Goal: Task Accomplishment & Management: Manage account settings

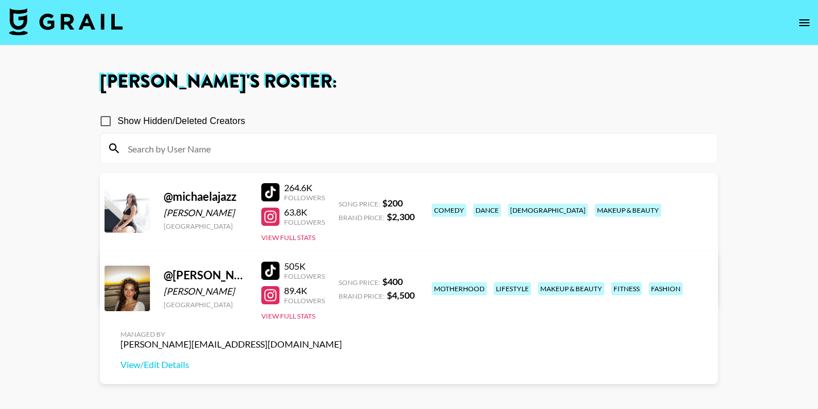
click at [806, 23] on icon "open drawer" at bounding box center [805, 23] width 14 height 14
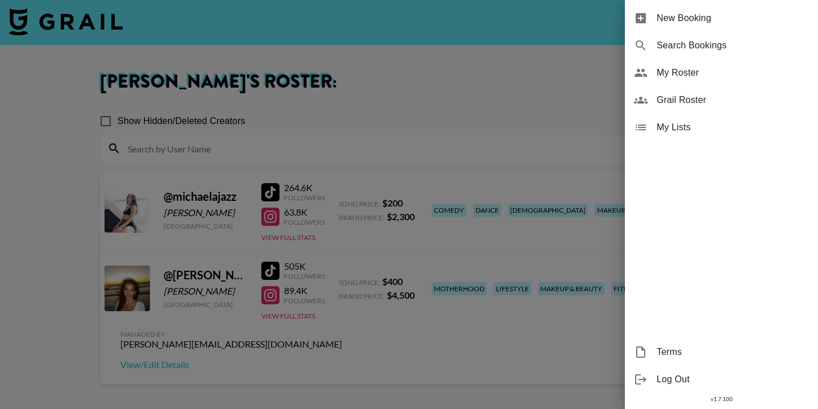
click at [677, 131] on span "My Lists" at bounding box center [733, 127] width 152 height 14
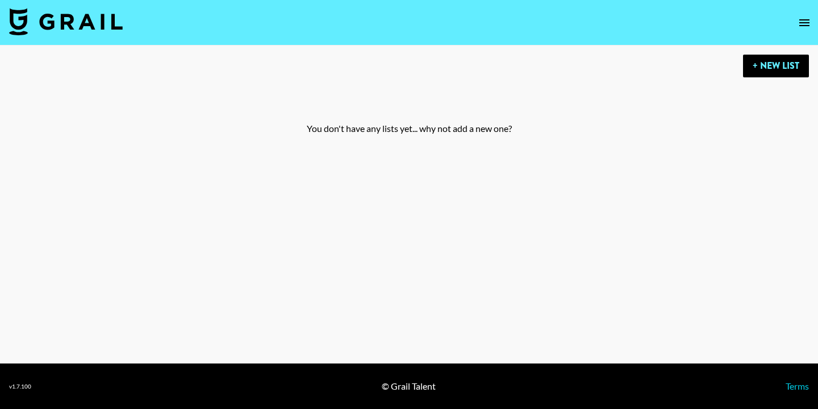
click at [801, 23] on icon "open drawer" at bounding box center [805, 23] width 14 height 14
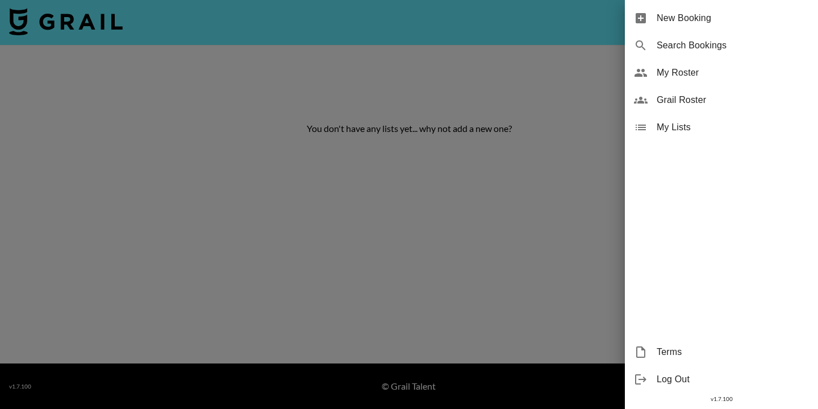
click at [706, 48] on span "Search Bookings" at bounding box center [733, 46] width 152 height 14
select select "id"
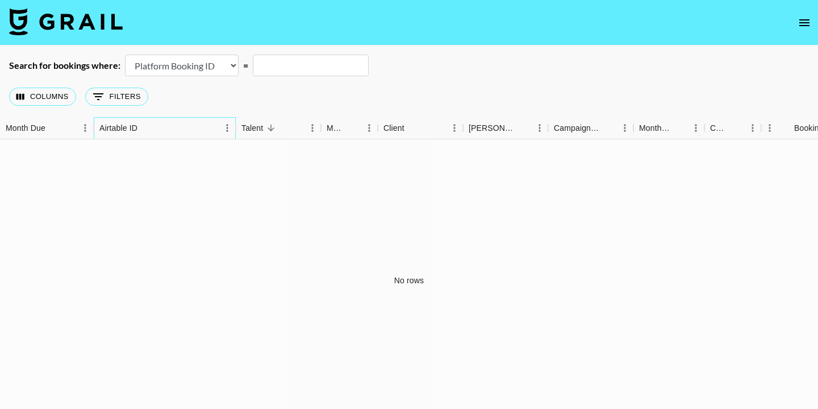
click at [122, 130] on div "Airtable ID" at bounding box center [118, 128] width 38 height 22
click at [200, 132] on div "Airtable ID" at bounding box center [158, 128] width 119 height 22
click at [49, 127] on icon "Sort" at bounding box center [53, 128] width 10 height 10
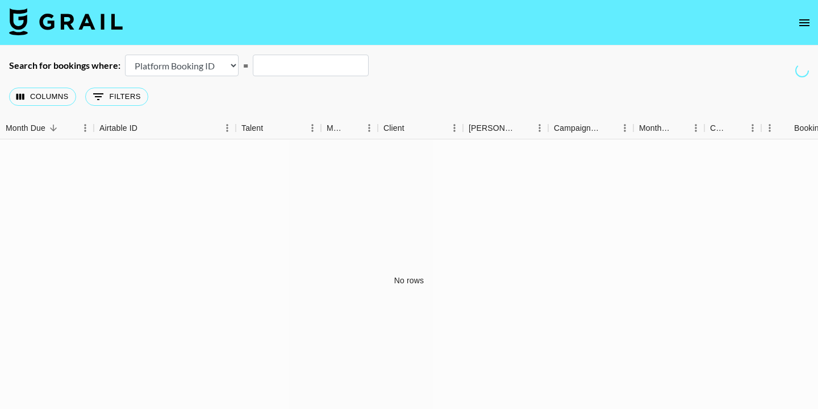
click at [801, 22] on icon "open drawer" at bounding box center [805, 23] width 14 height 14
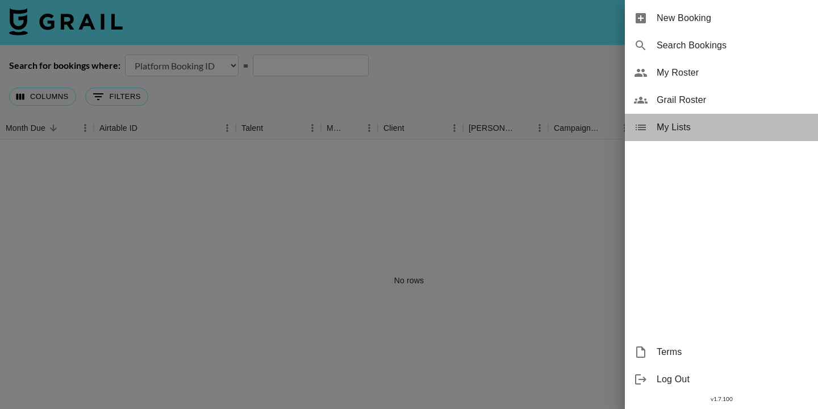
click at [673, 138] on div "My Lists" at bounding box center [721, 127] width 193 height 27
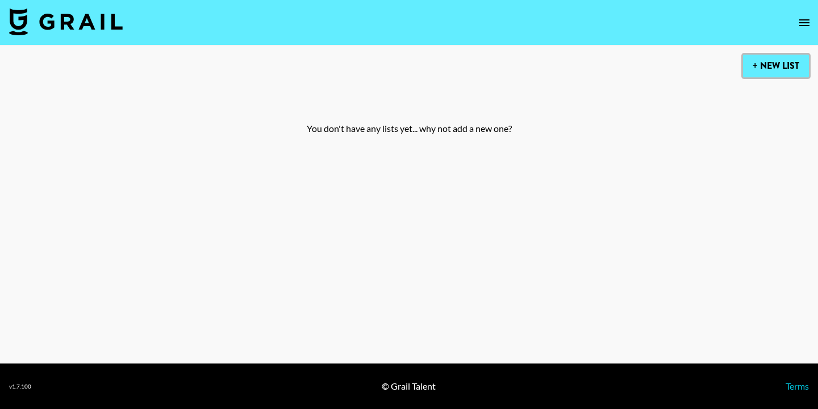
click at [768, 69] on button "+ New List" at bounding box center [776, 66] width 66 height 23
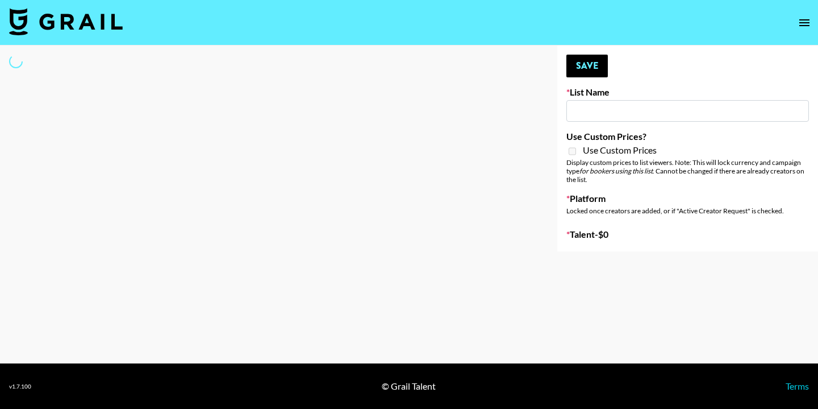
type input "New List"
select select "Song"
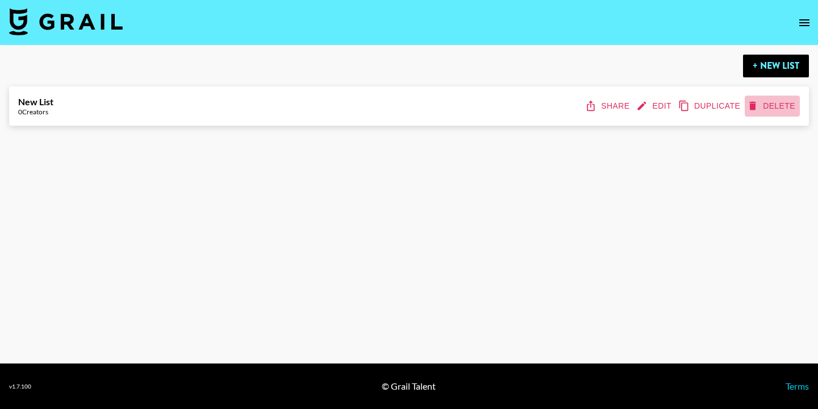
click at [756, 107] on icon "delete" at bounding box center [752, 105] width 11 height 11
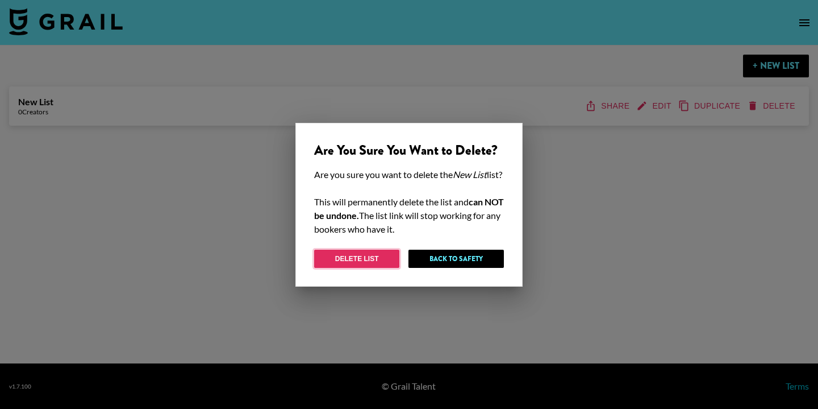
click at [370, 266] on button "Delete List" at bounding box center [356, 258] width 85 height 18
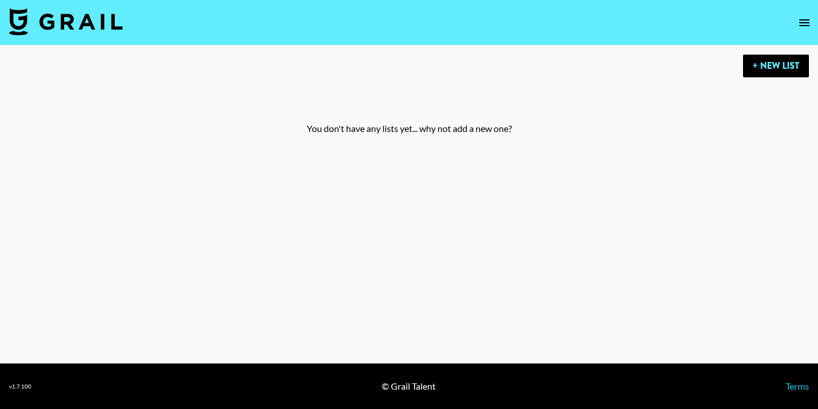
click at [802, 20] on icon "open drawer" at bounding box center [804, 22] width 10 height 7
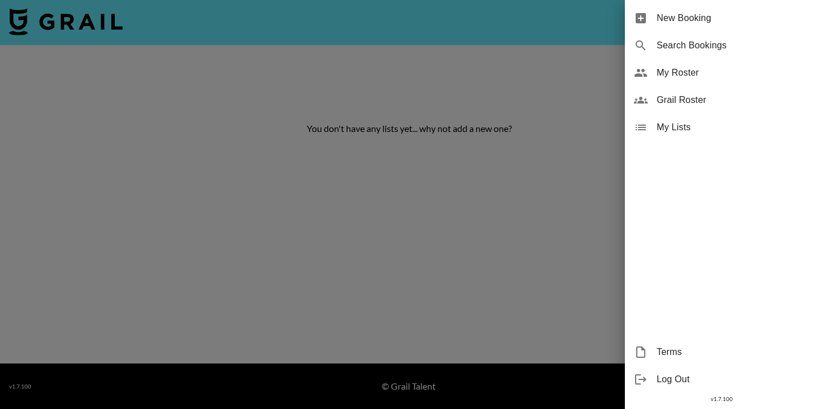
click at [680, 103] on span "Grail Roster" at bounding box center [733, 100] width 152 height 14
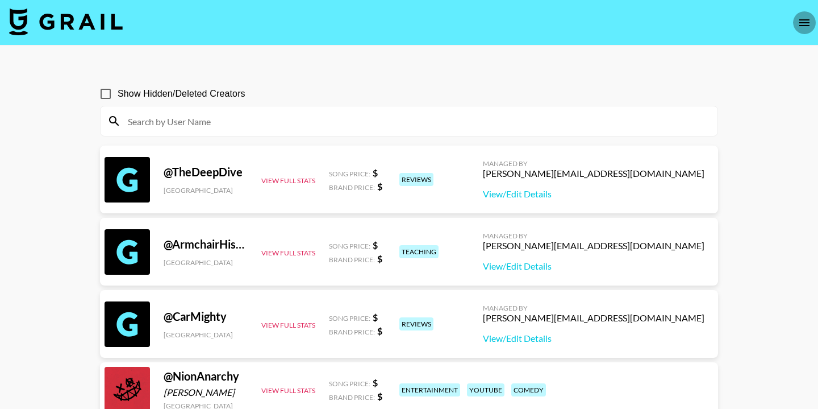
click at [813, 21] on button "open drawer" at bounding box center [804, 22] width 23 height 23
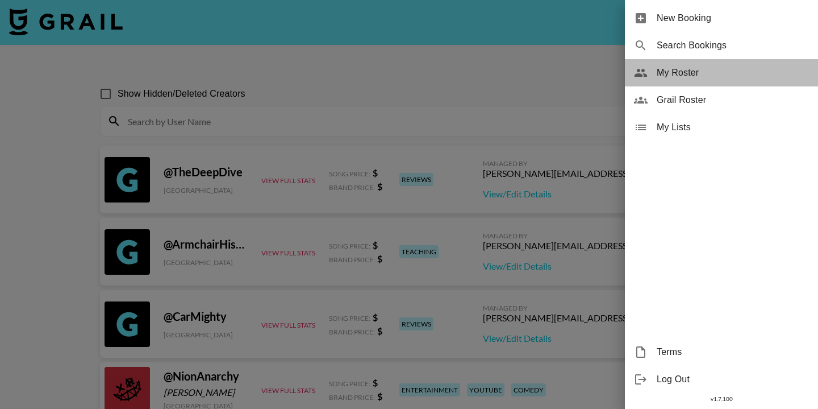
click at [684, 74] on span "My Roster" at bounding box center [733, 73] width 152 height 14
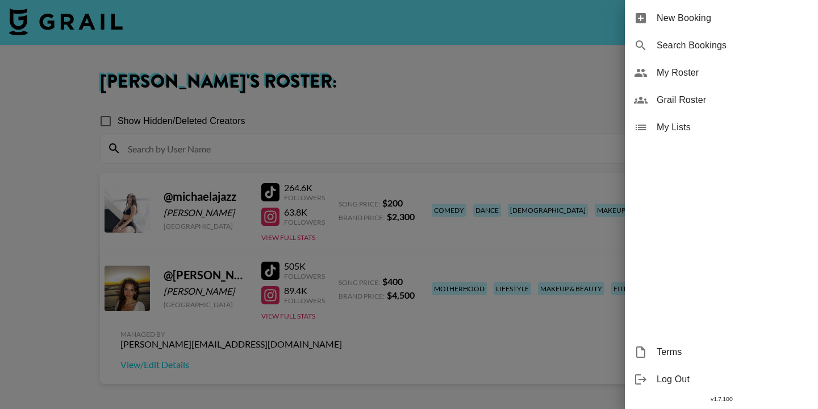
click at [550, 102] on div at bounding box center [409, 204] width 818 height 409
